Goal: Communication & Community: Answer question/provide support

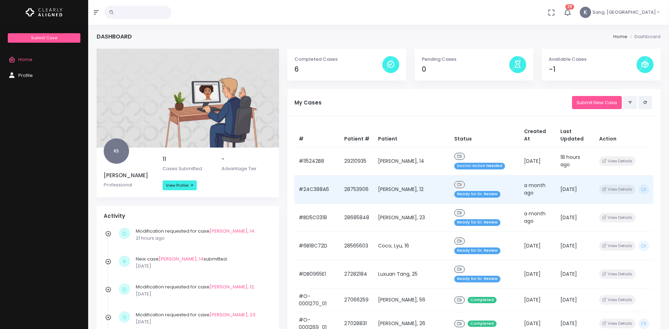
click at [420, 175] on td "[PERSON_NAME], 12" at bounding box center [412, 189] width 76 height 28
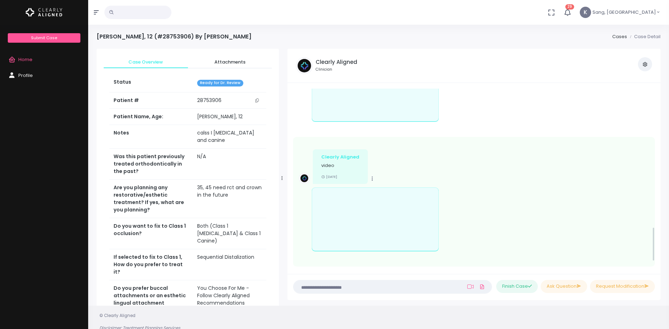
scroll to position [567, 0]
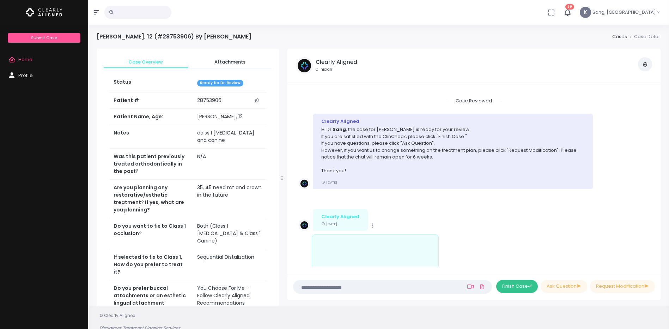
click at [520, 288] on button "Finish Case" at bounding box center [517, 286] width 42 height 13
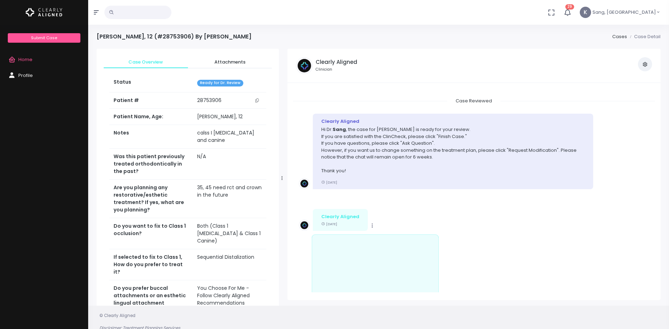
scroll to position [718, 0]
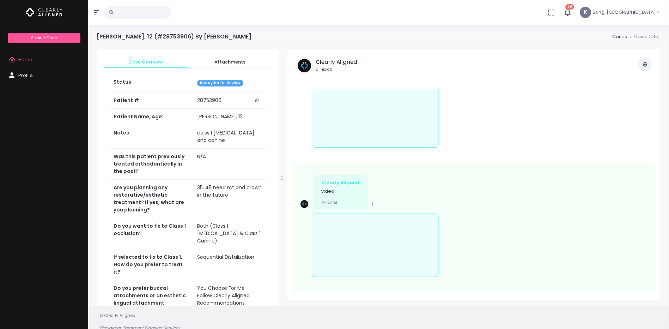
click at [31, 60] on span "Home" at bounding box center [25, 59] width 14 height 7
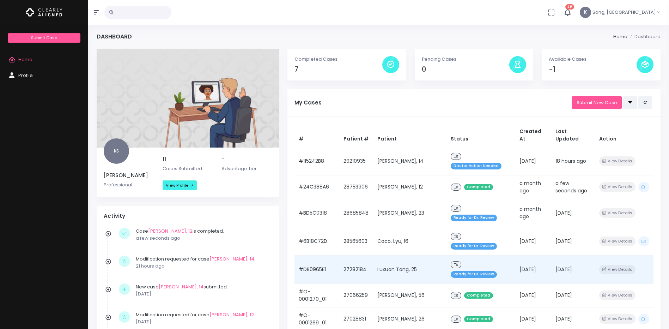
click at [516, 255] on td "[DATE]" at bounding box center [534, 269] width 36 height 28
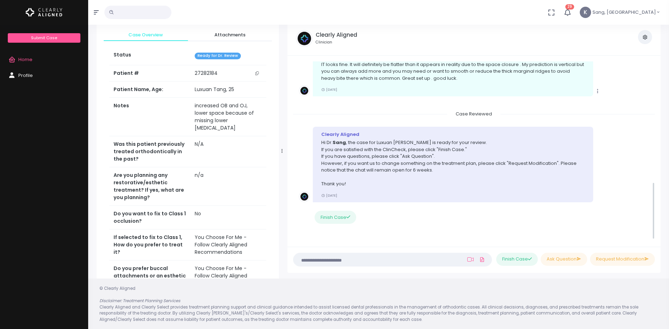
scroll to position [28, 0]
click at [521, 255] on button "Finish Case" at bounding box center [517, 258] width 42 height 13
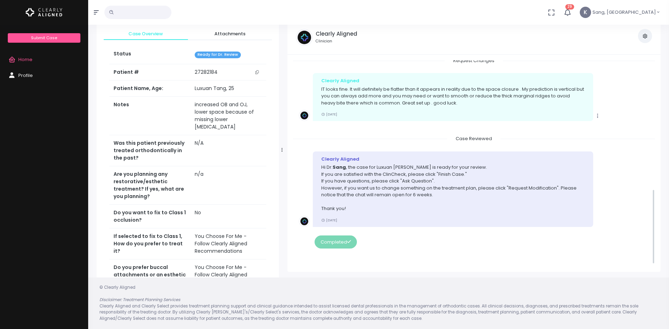
scroll to position [349, 0]
click at [36, 58] on link "Home" at bounding box center [44, 60] width 88 height 16
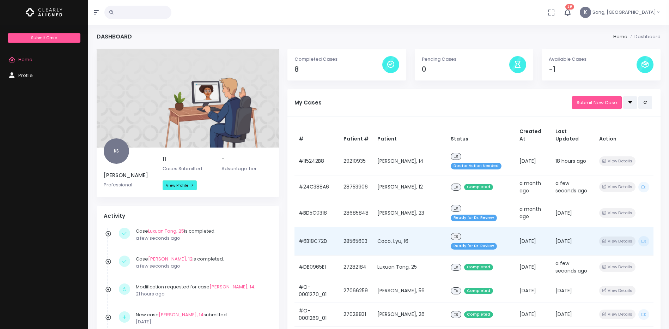
click at [516, 227] on td "[DATE]" at bounding box center [534, 241] width 36 height 28
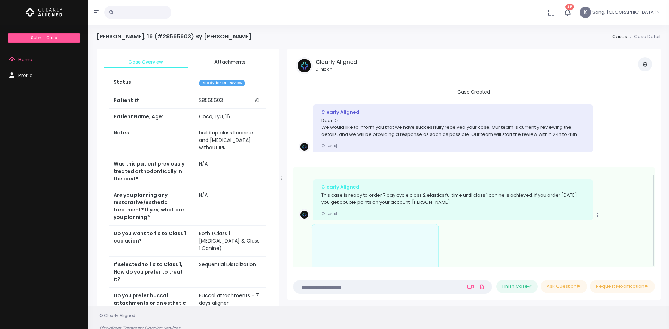
scroll to position [165, 0]
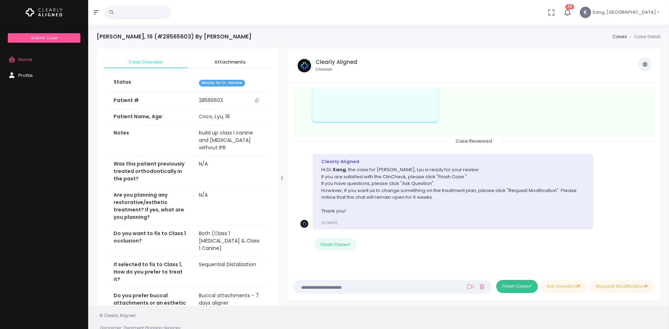
click at [507, 286] on button "Finish Case" at bounding box center [517, 286] width 42 height 13
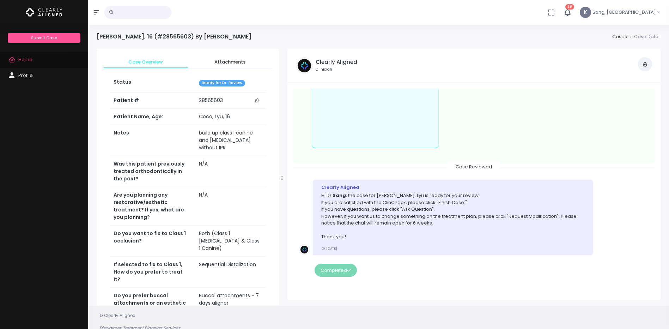
click at [30, 58] on span "Home" at bounding box center [25, 59] width 14 height 7
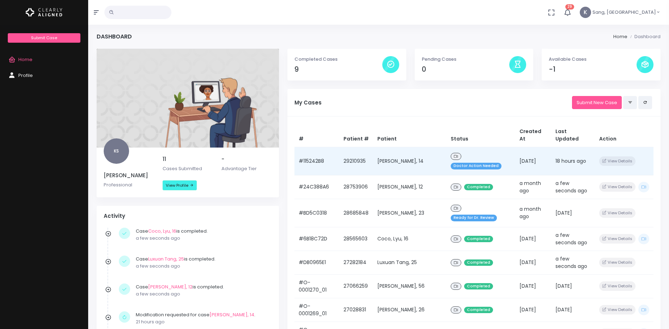
click at [516, 158] on td "[DATE]" at bounding box center [534, 161] width 36 height 28
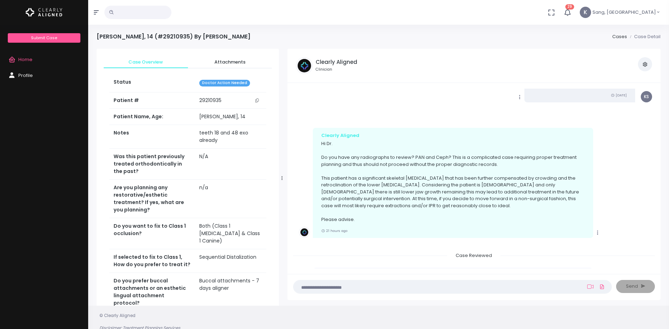
scroll to position [106, 0]
click at [404, 283] on textarea at bounding box center [439, 287] width 282 height 8
click at [406, 285] on textarea at bounding box center [439, 287] width 282 height 8
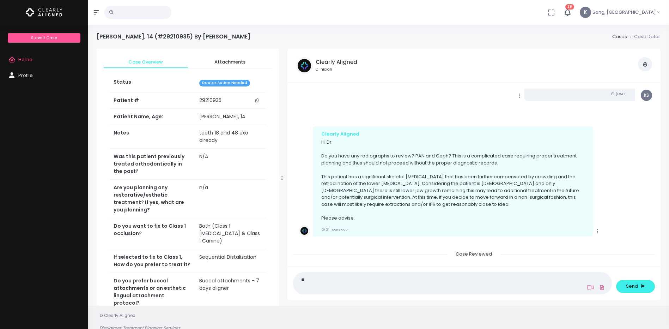
type textarea "*"
type textarea "**********"
click at [636, 285] on span "Send" at bounding box center [632, 286] width 12 height 7
click at [523, 286] on textarea at bounding box center [439, 283] width 282 height 16
click at [602, 286] on icon at bounding box center [603, 287] width 6 height 8
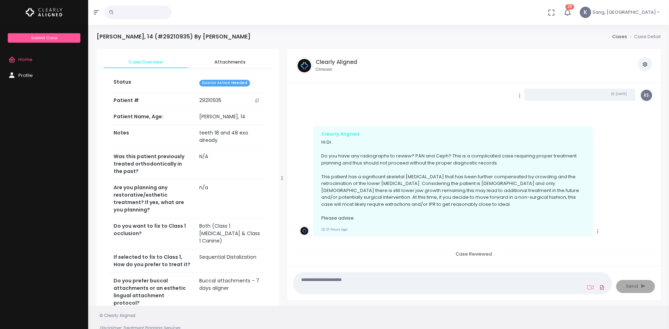
click input "file" at bounding box center [0, 0] width 0 height 0
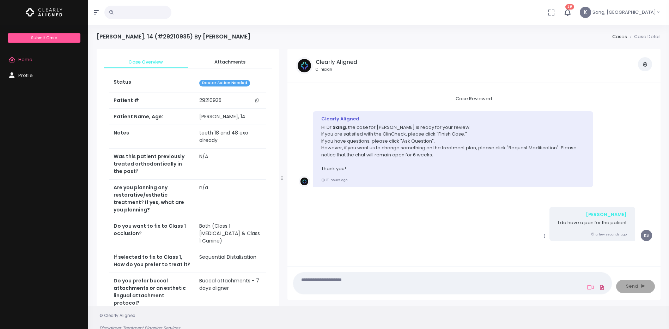
click at [603, 288] on icon at bounding box center [603, 287] width 6 height 8
click input "file" at bounding box center [0, 0] width 0 height 0
click at [406, 280] on textarea at bounding box center [439, 283] width 282 height 16
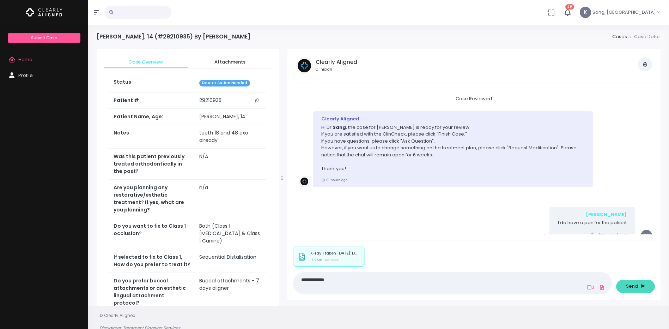
type textarea "**********"
click at [644, 289] on icon "submit" at bounding box center [643, 286] width 5 height 7
